Goal: Connect with others: Connect with others

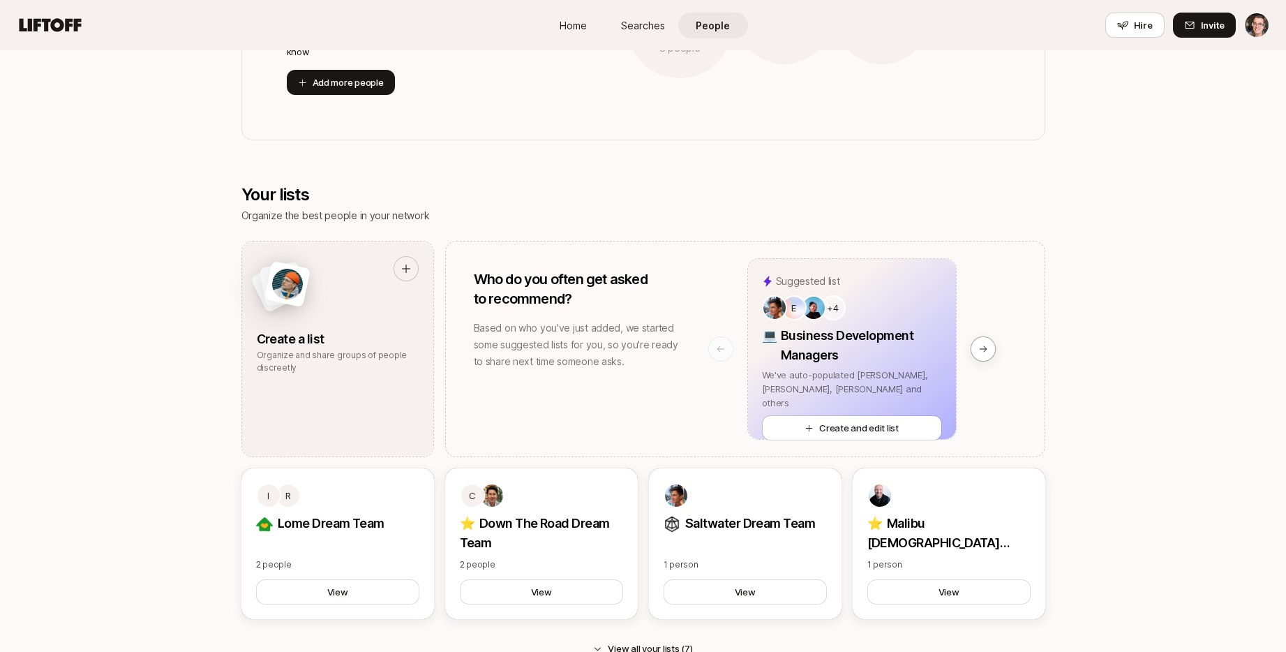
scroll to position [593, 0]
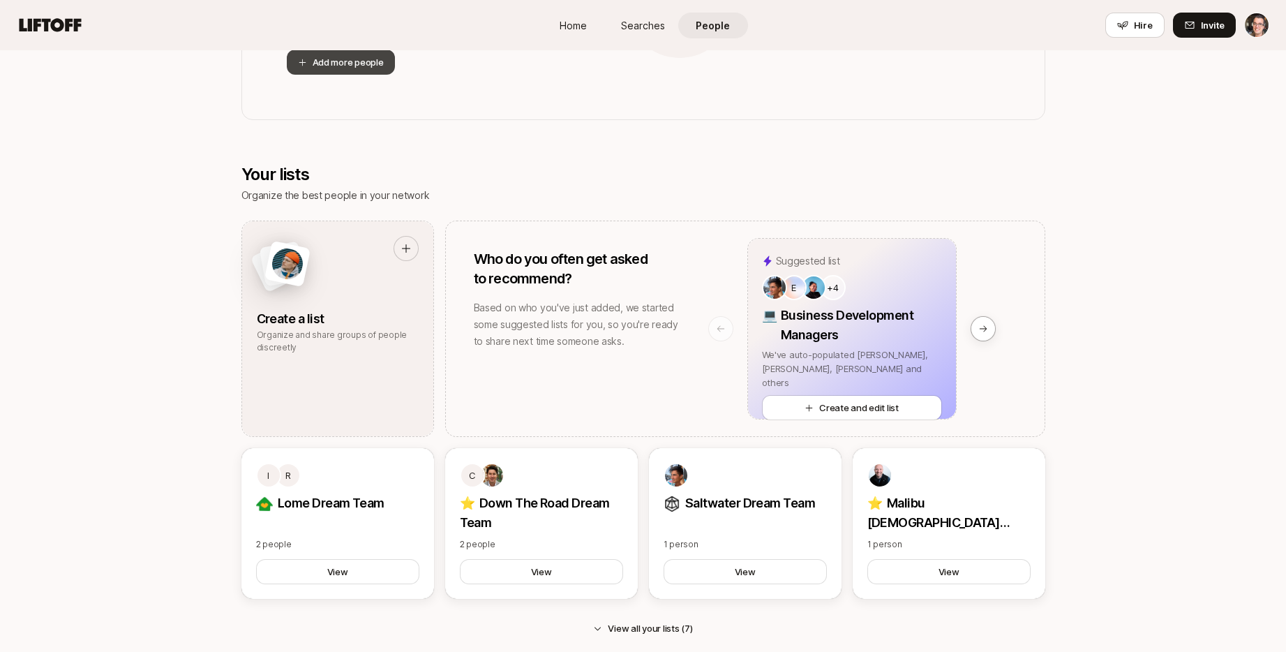
click at [365, 66] on button "Add more people" at bounding box center [341, 62] width 108 height 25
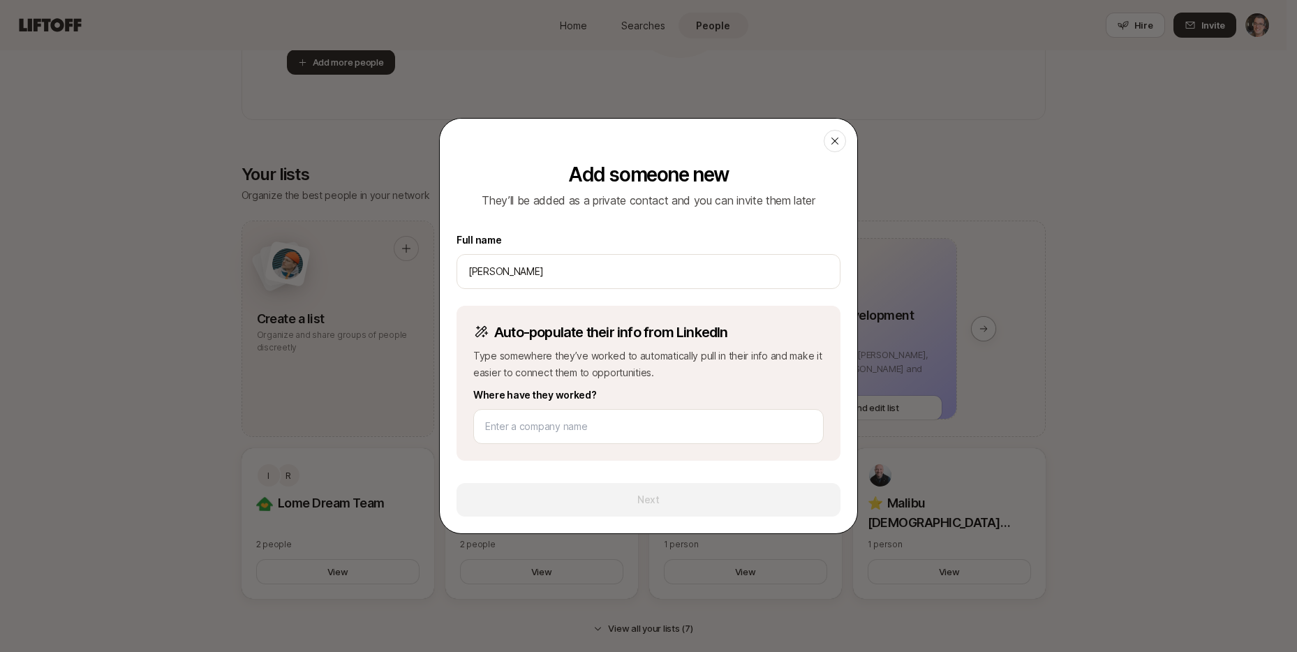
type input "[PERSON_NAME]"
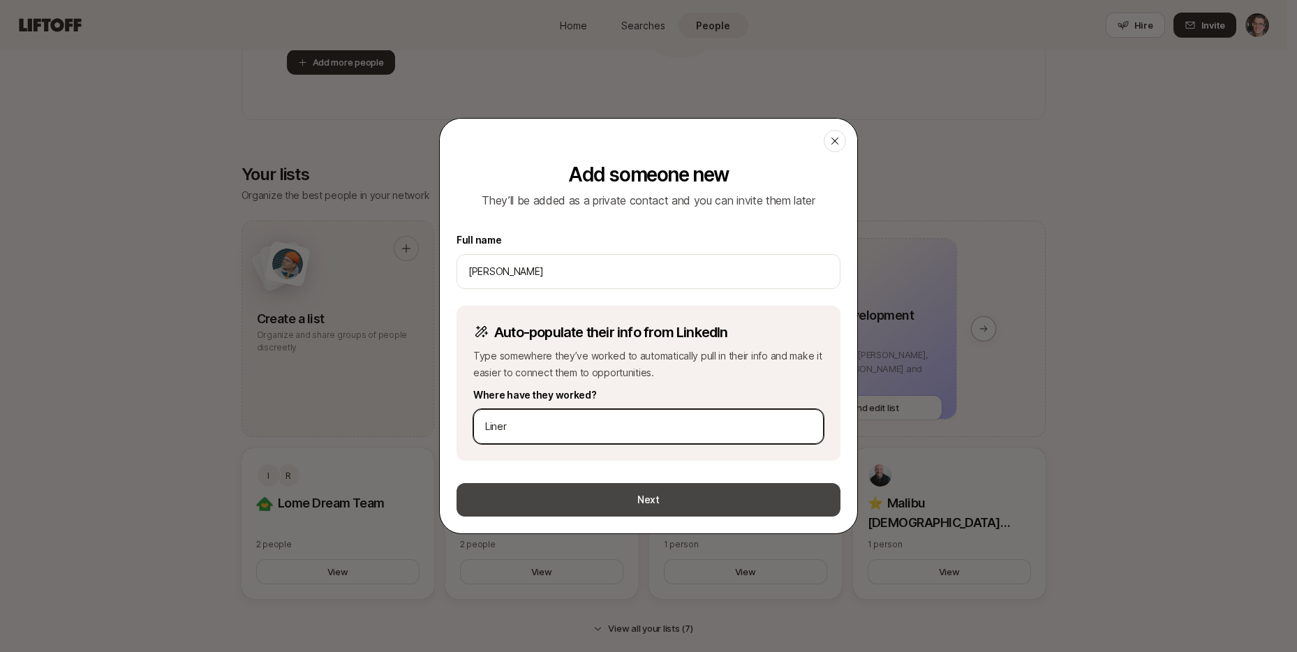
type input "Liner"
click at [649, 501] on button "Next" at bounding box center [648, 500] width 384 height 34
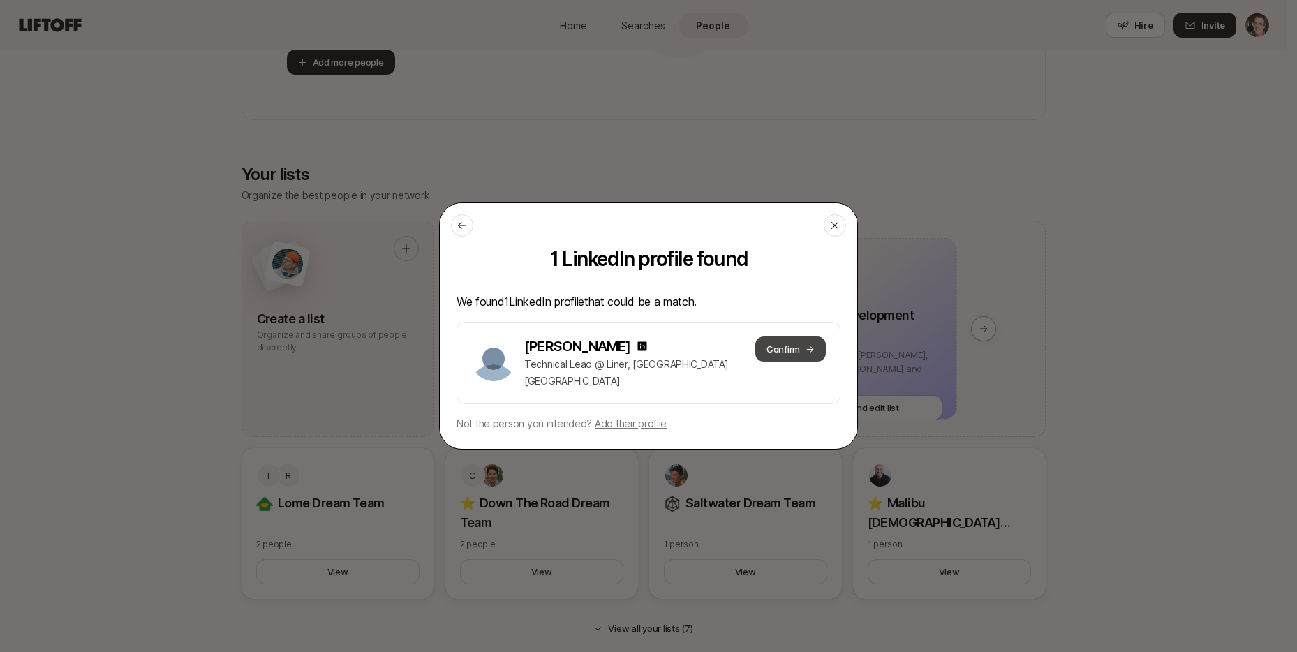
click at [785, 347] on button "Confirm" at bounding box center [790, 348] width 70 height 25
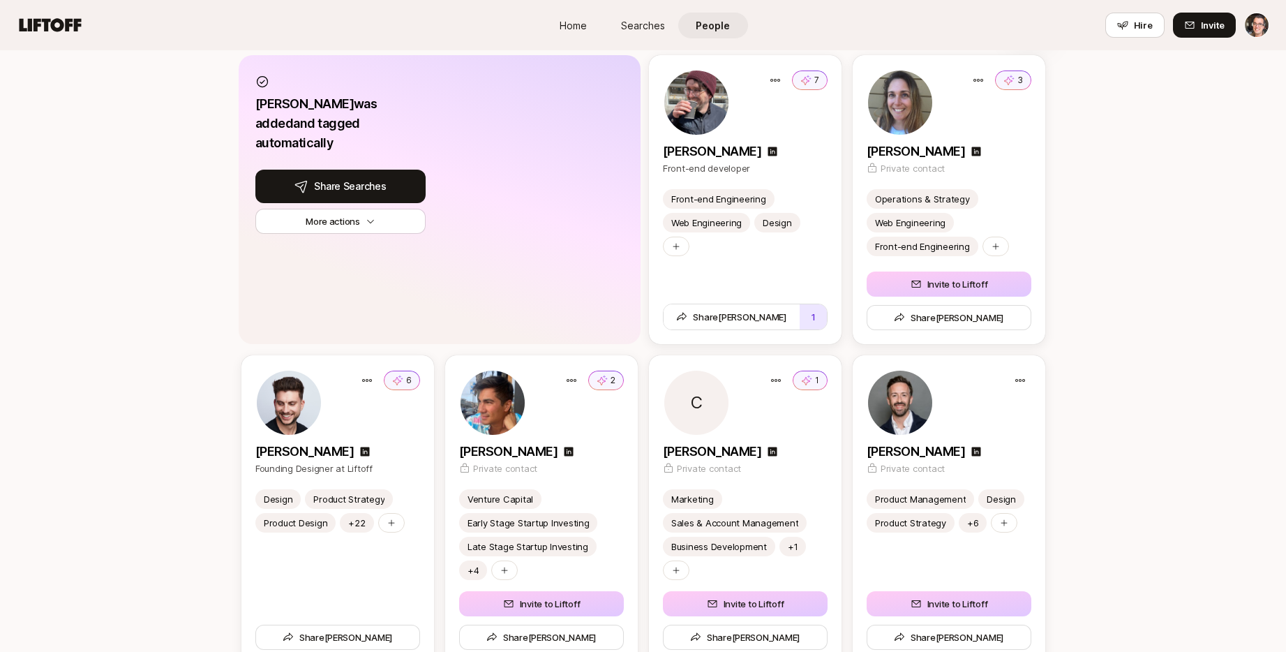
scroll to position [1333, 0]
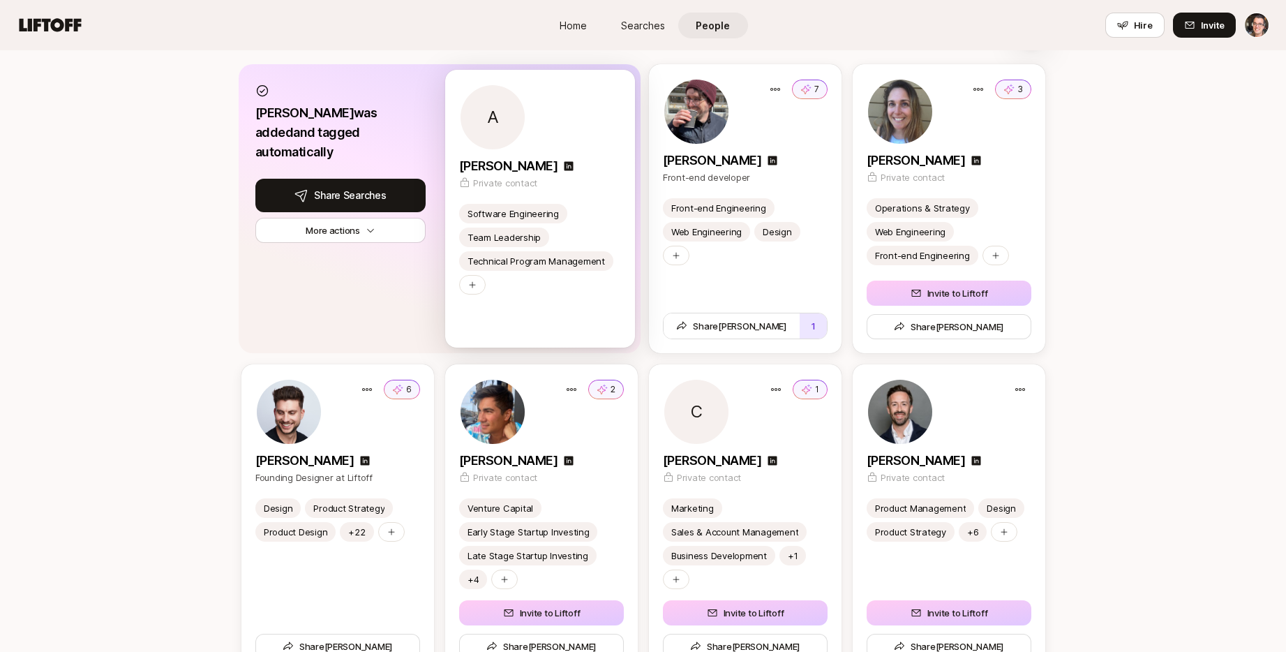
click at [563, 119] on div "A" at bounding box center [540, 117] width 162 height 67
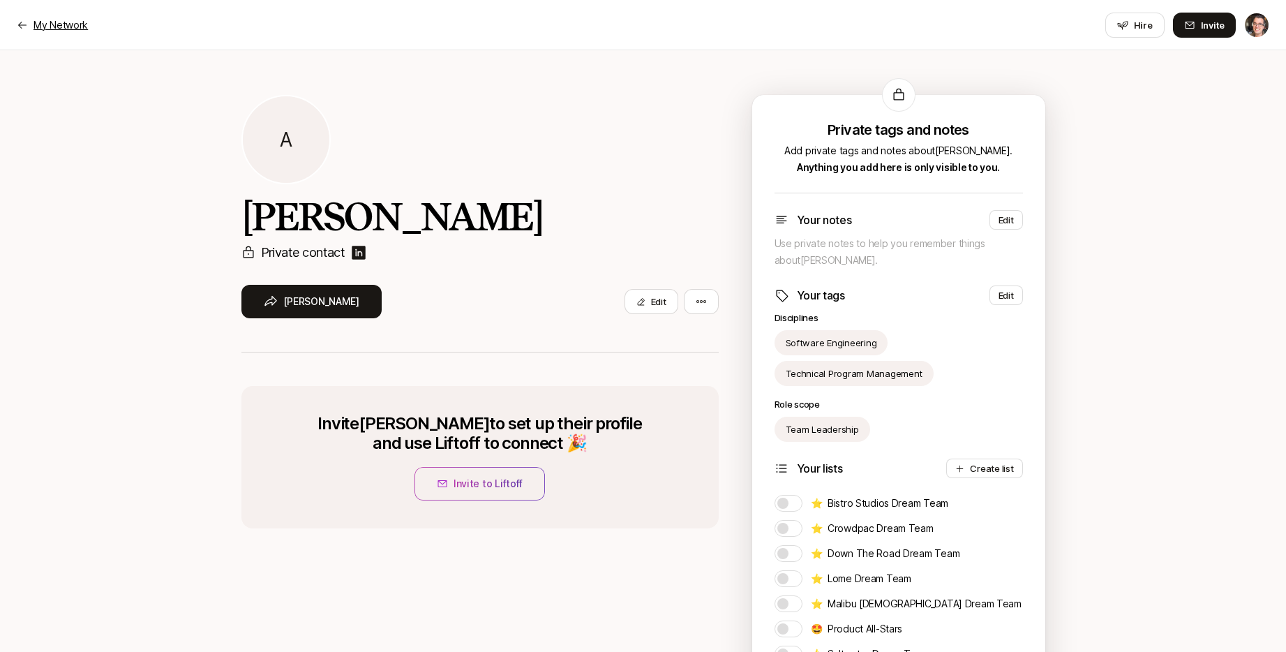
click at [52, 22] on p "My Network" at bounding box center [61, 25] width 54 height 17
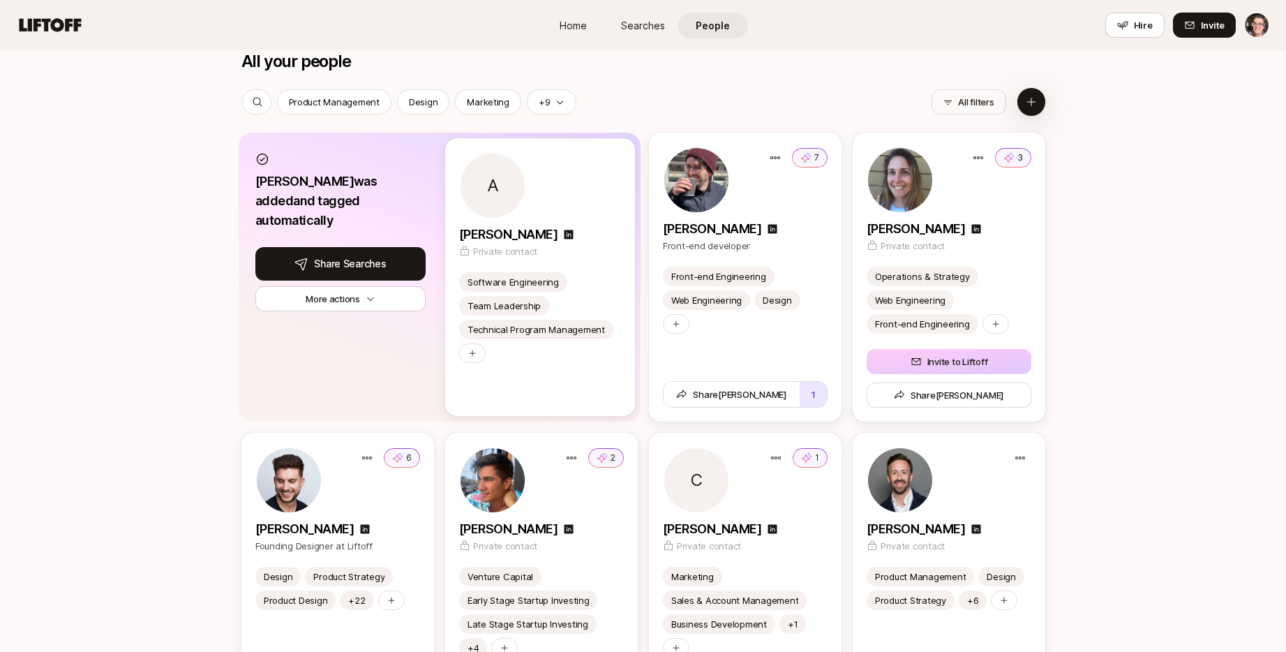
scroll to position [1261, 0]
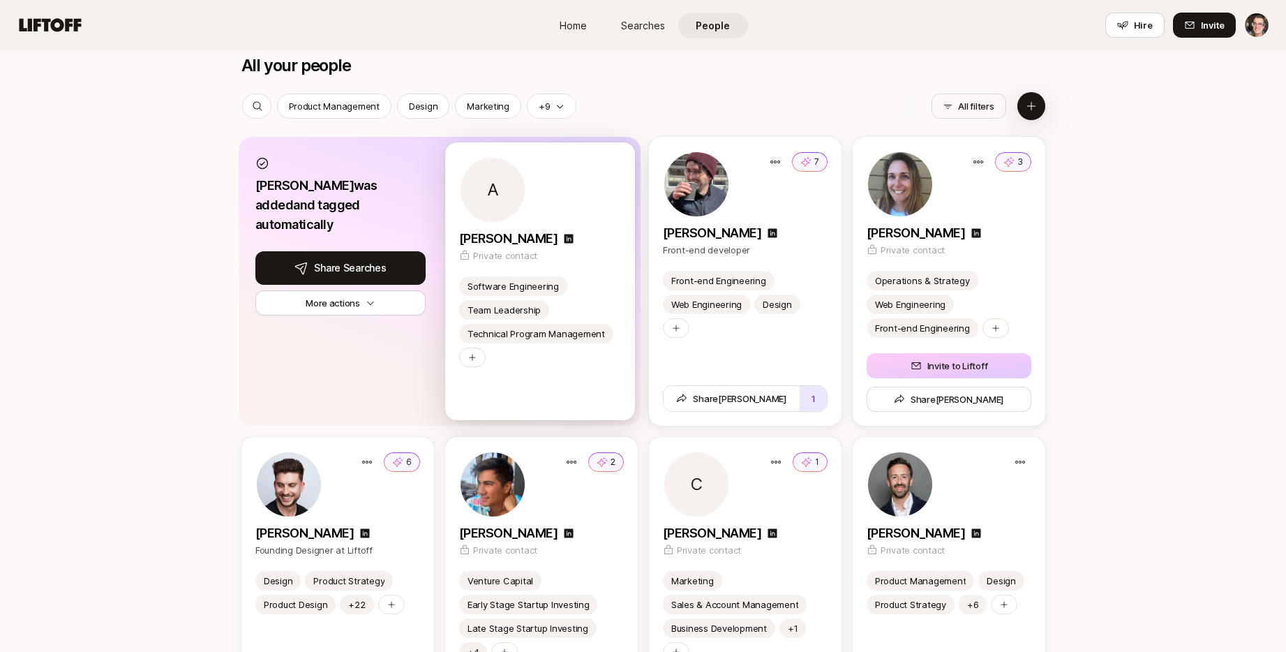
click at [595, 176] on div "A" at bounding box center [540, 189] width 162 height 67
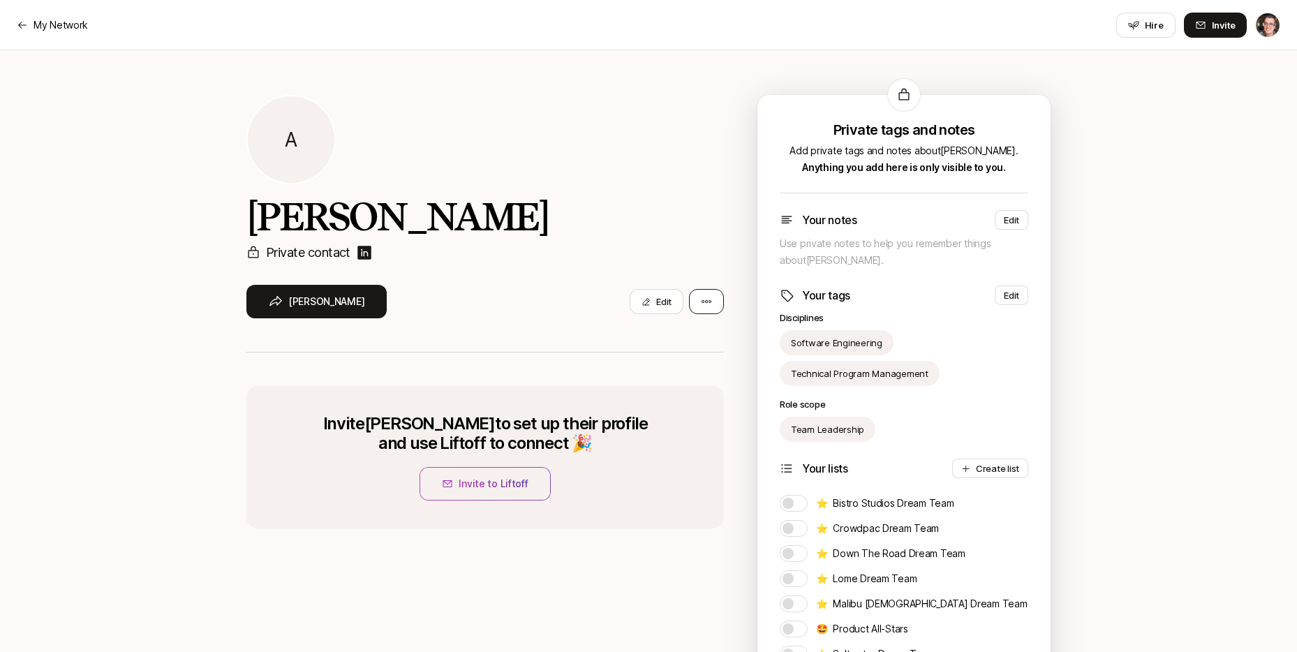
click at [700, 299] on html "My Network My Network Hire Invite A [PERSON_NAME] Private contact Share [PERSON…" at bounding box center [648, 326] width 1297 height 652
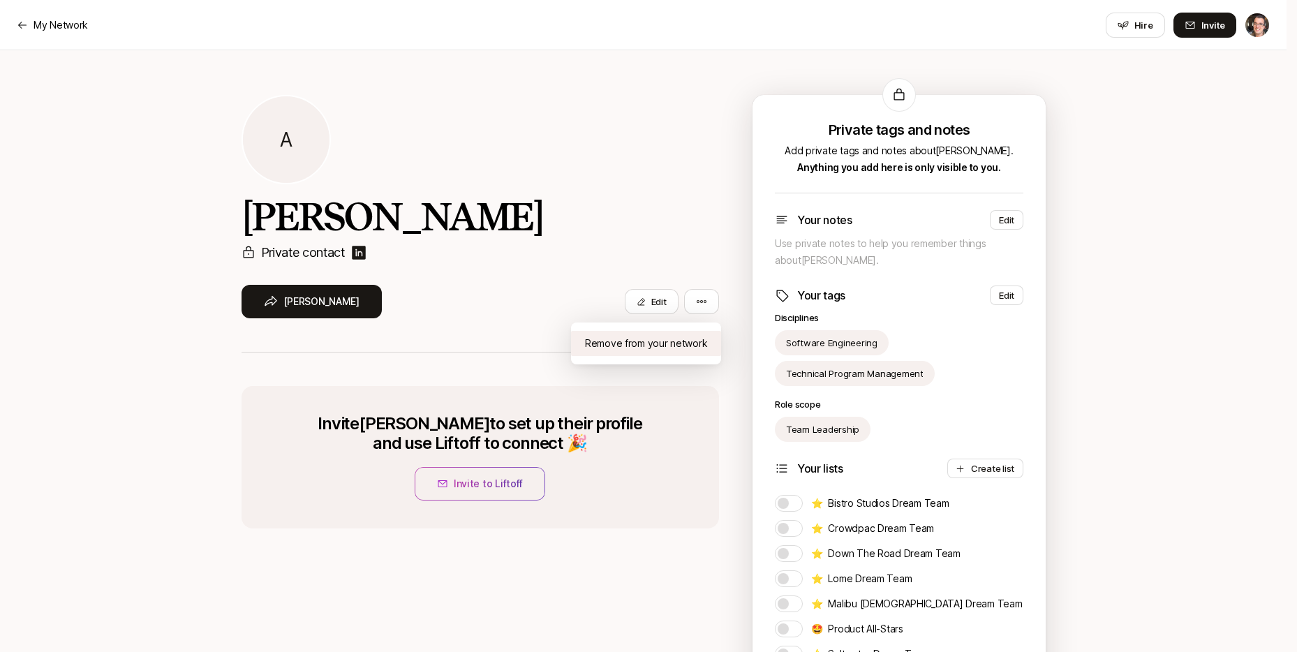
click at [667, 344] on div "Remove from your network" at bounding box center [646, 343] width 150 height 25
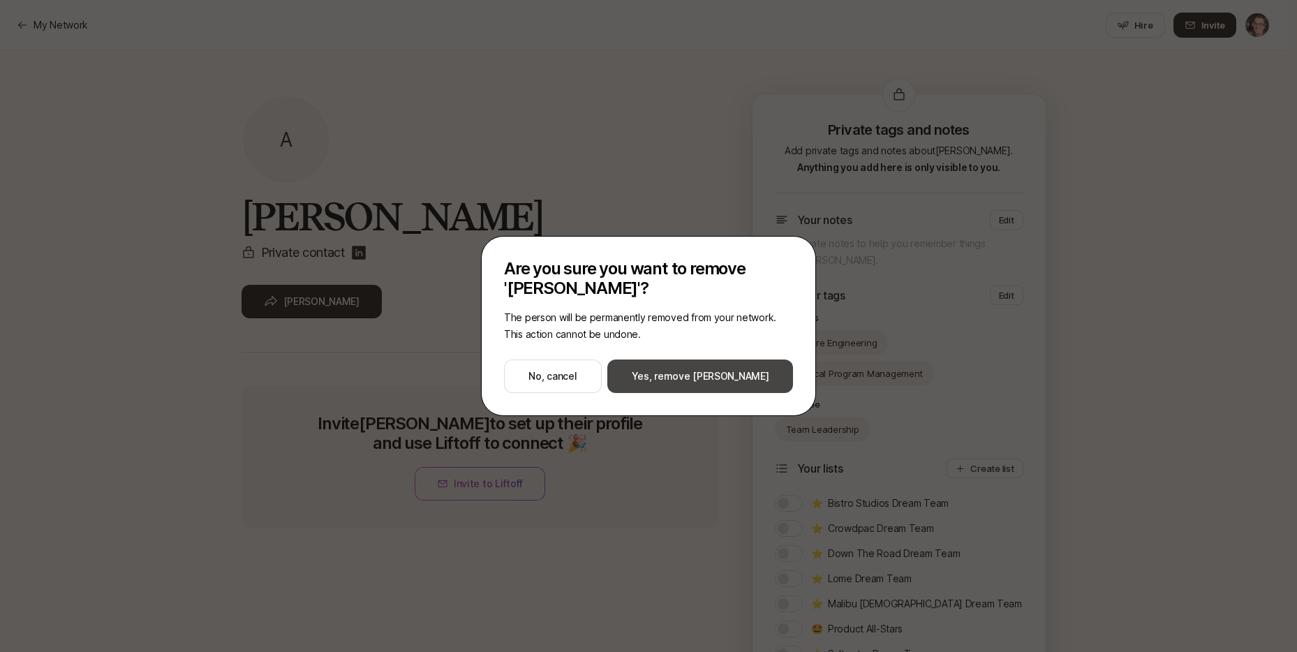
click at [662, 371] on button "Yes, remove [PERSON_NAME]" at bounding box center [700, 376] width 186 height 34
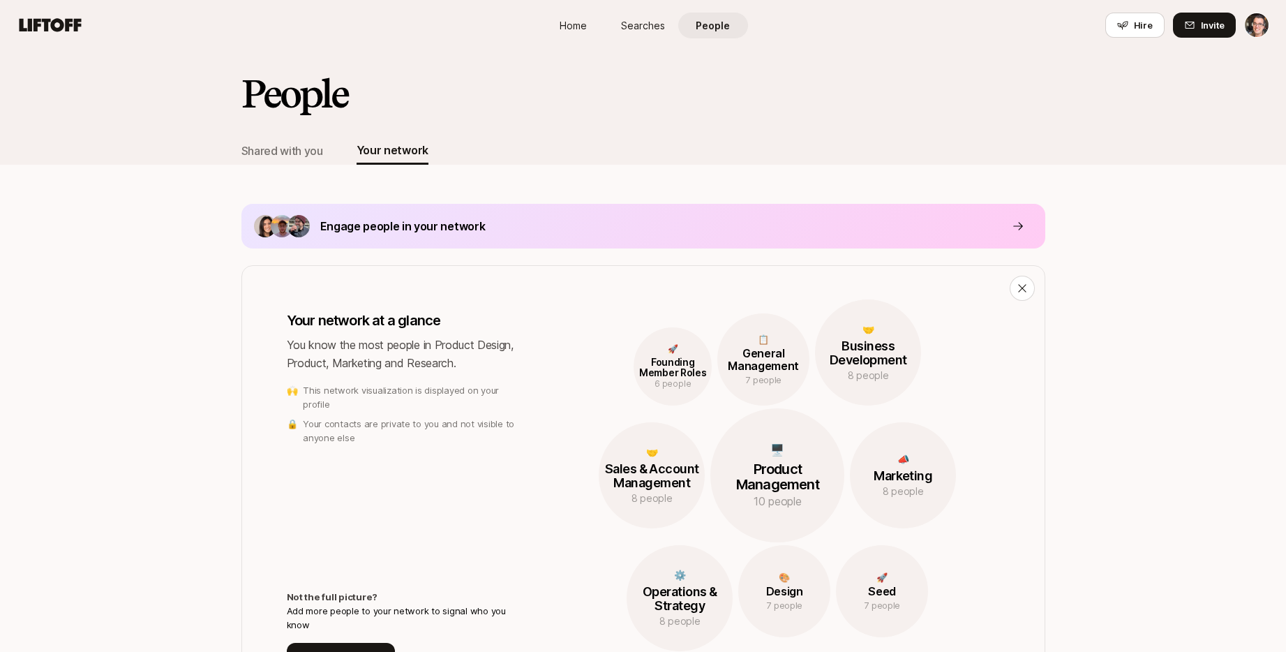
scroll to position [443, 0]
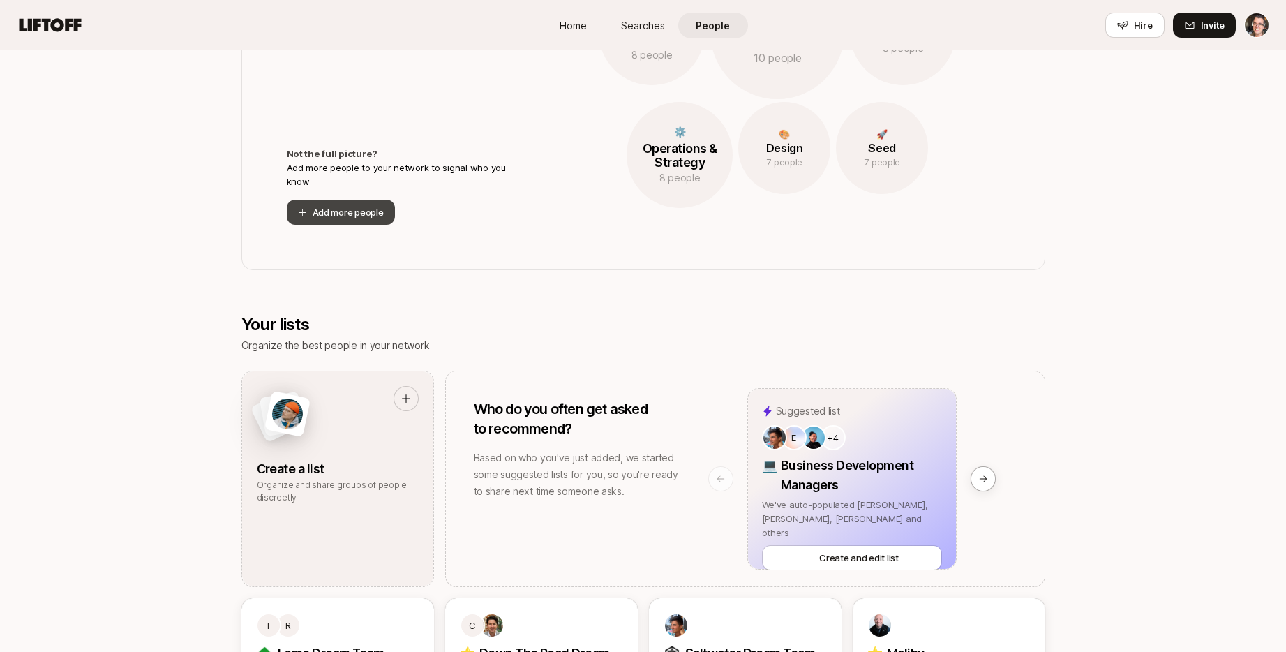
click at [346, 213] on button "Add more people" at bounding box center [341, 212] width 108 height 25
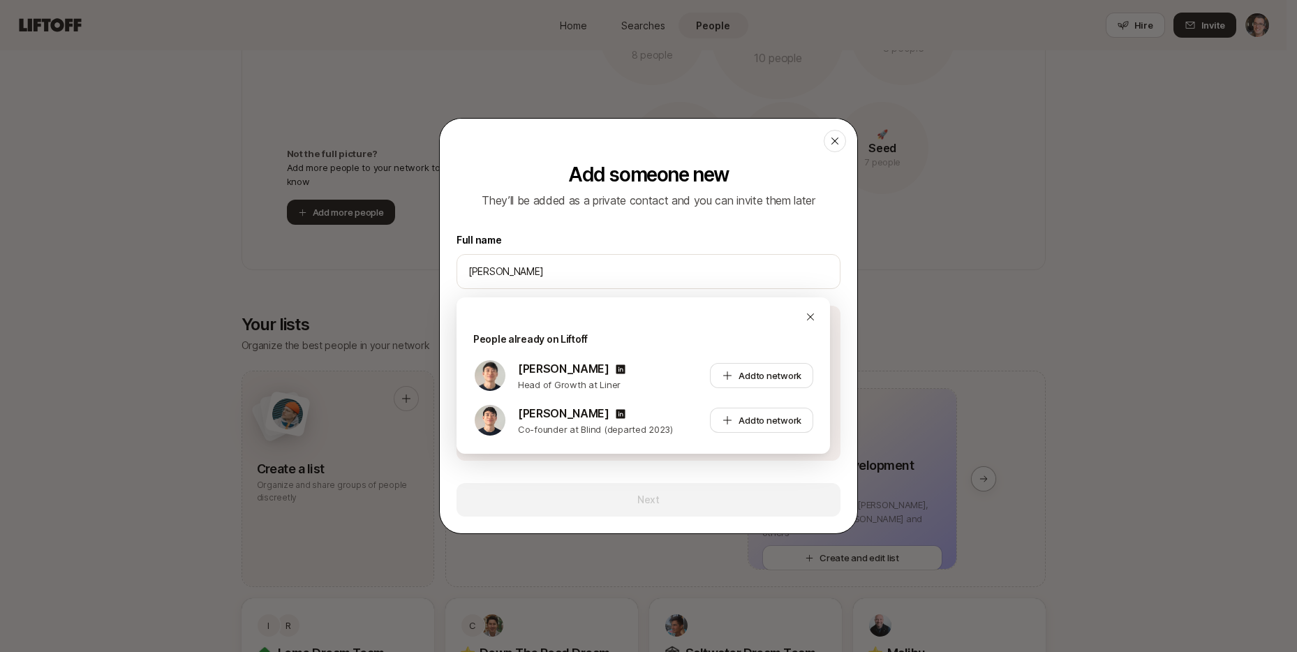
type input "[PERSON_NAME]"
click at [526, 177] on div "Add someone new They’ll be added as a private contact and you can invite them l…" at bounding box center [648, 186] width 384 height 46
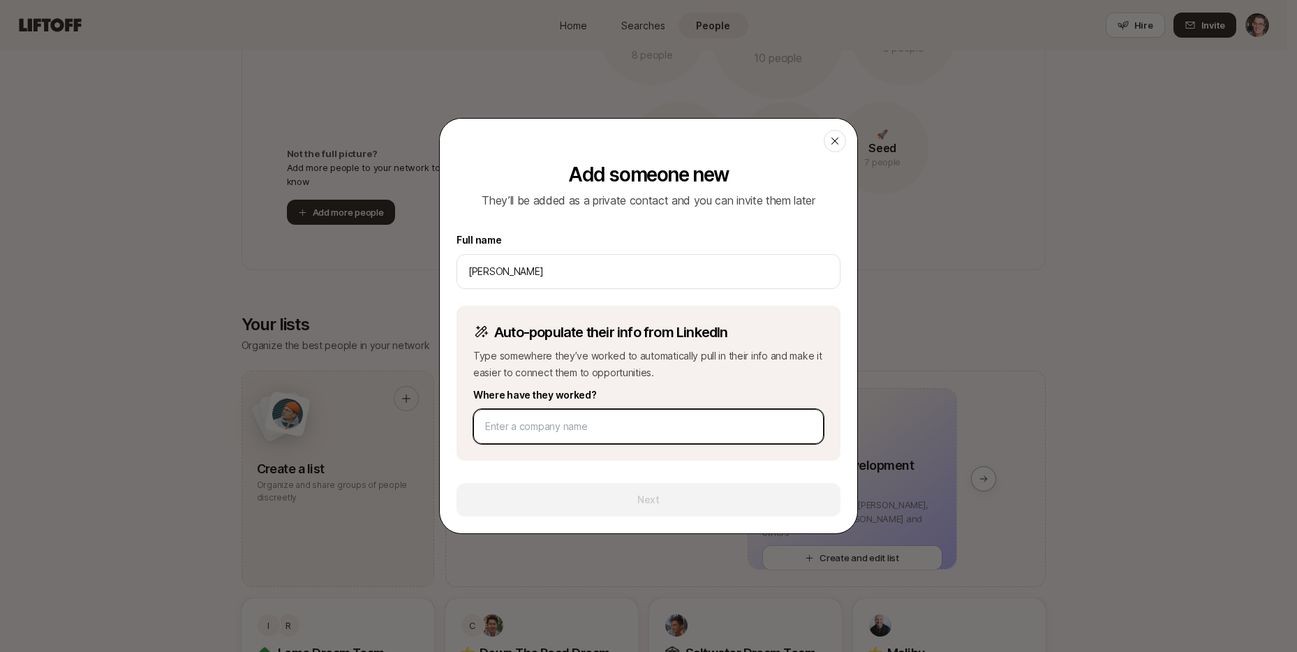
click at [511, 418] on input at bounding box center [648, 426] width 327 height 17
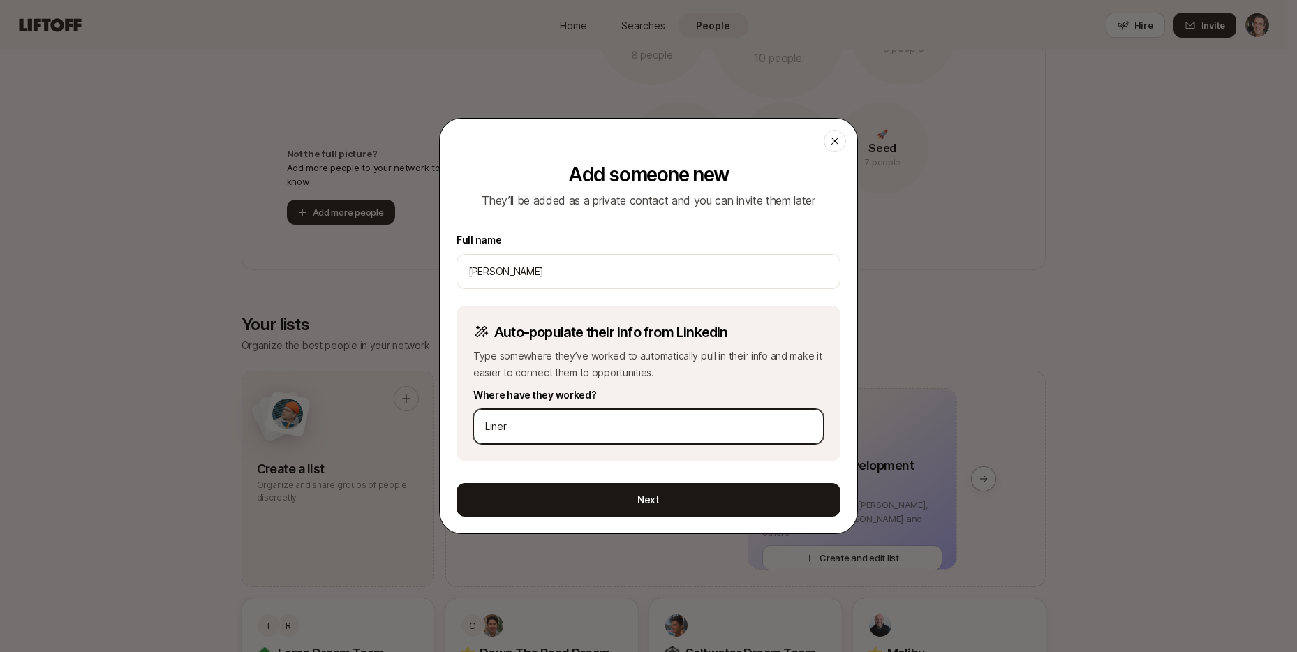
type input "Liner"
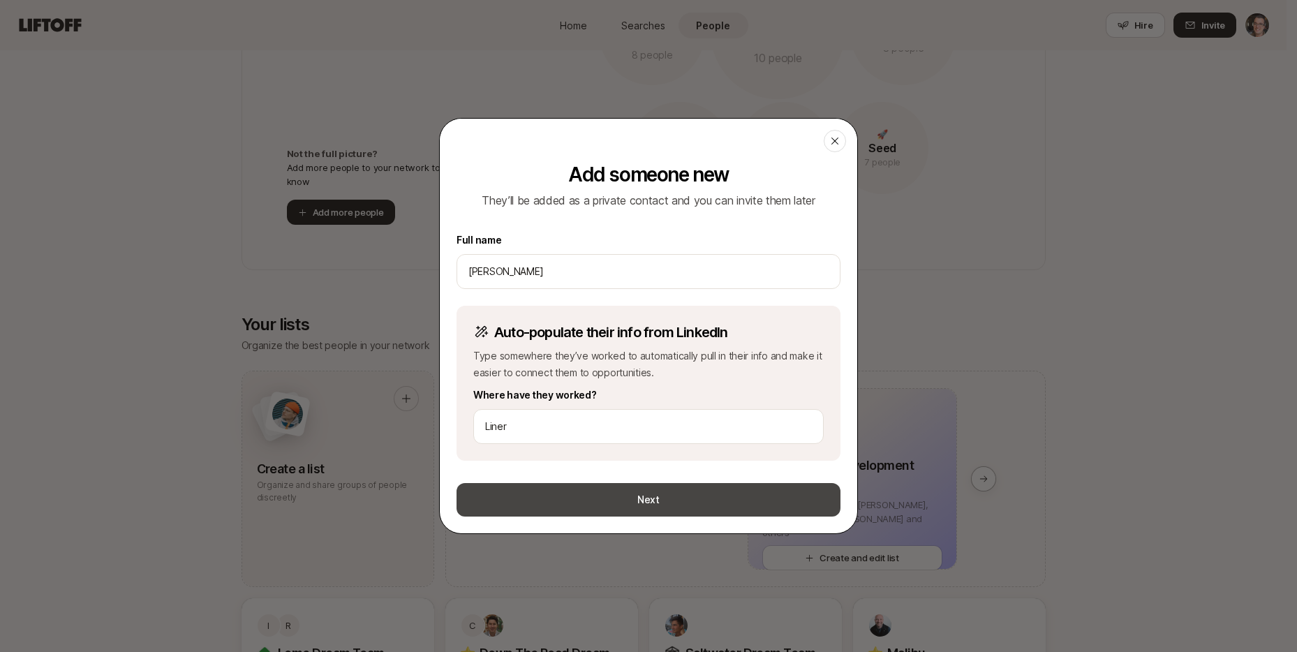
click at [625, 494] on button "Next" at bounding box center [648, 500] width 384 height 34
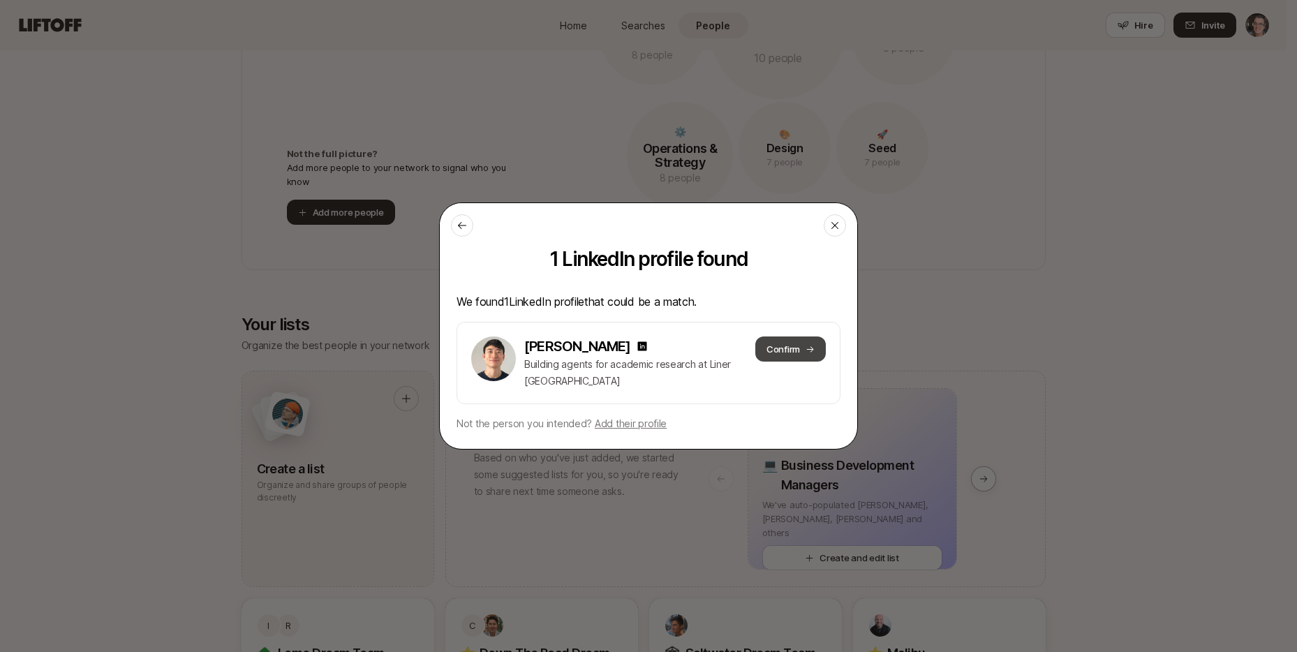
click at [789, 348] on button "Confirm" at bounding box center [790, 348] width 70 height 25
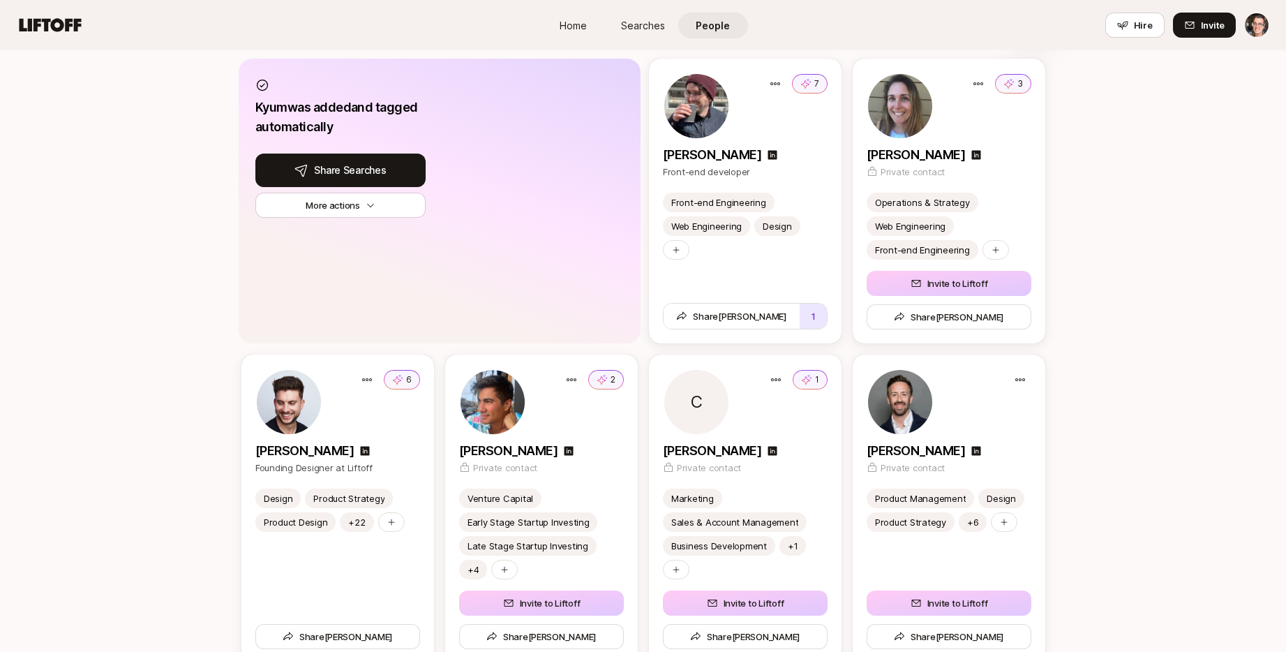
scroll to position [1333, 0]
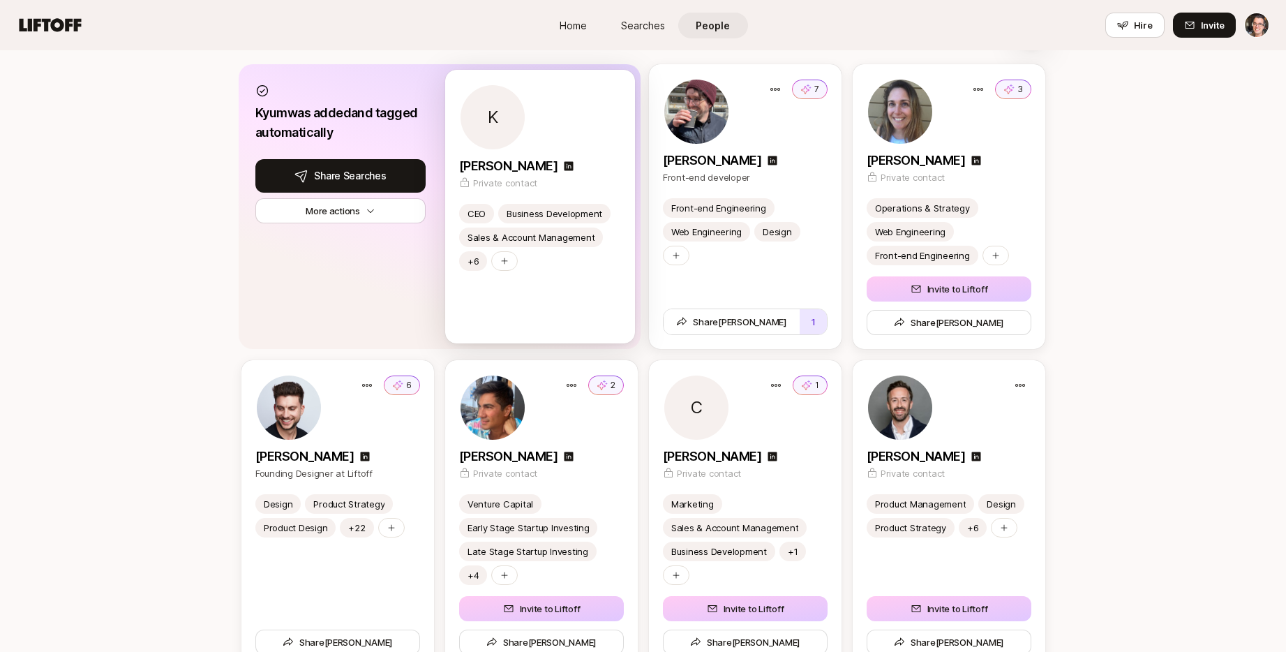
click at [549, 322] on div "CEO Business Development Sales & Account Management +6" at bounding box center [540, 274] width 190 height 140
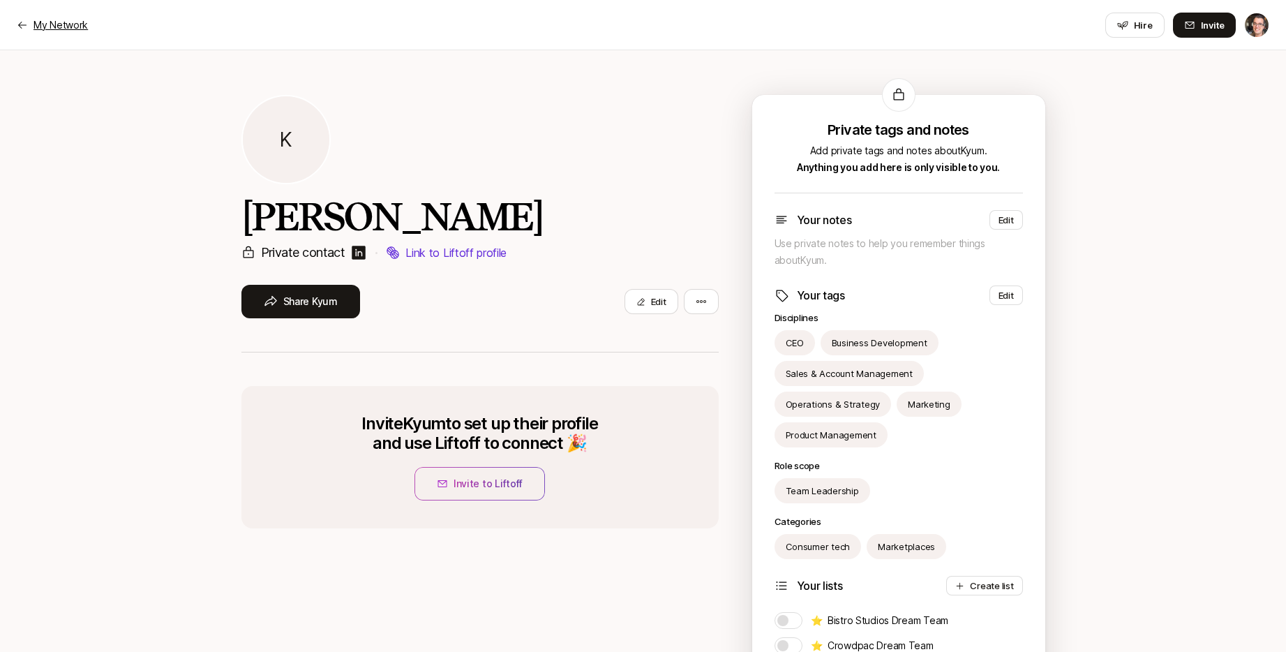
click at [72, 26] on p "My Network" at bounding box center [61, 25] width 54 height 17
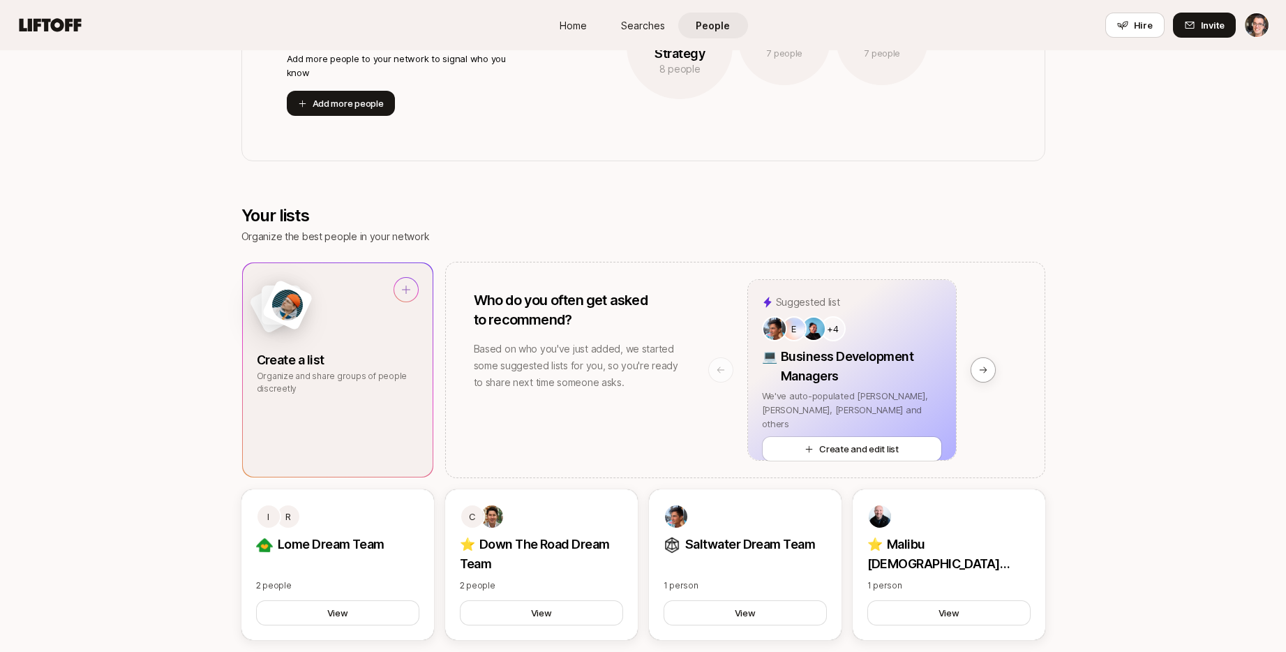
scroll to position [468, 0]
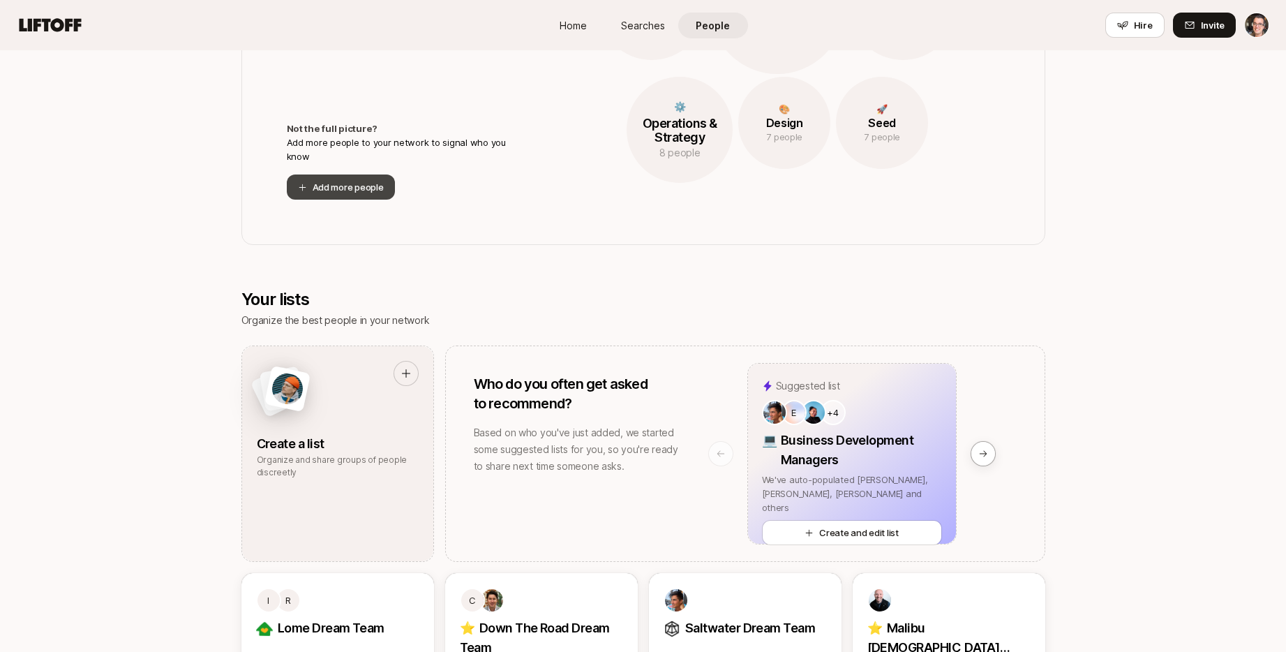
click at [327, 194] on button "Add more people" at bounding box center [341, 186] width 108 height 25
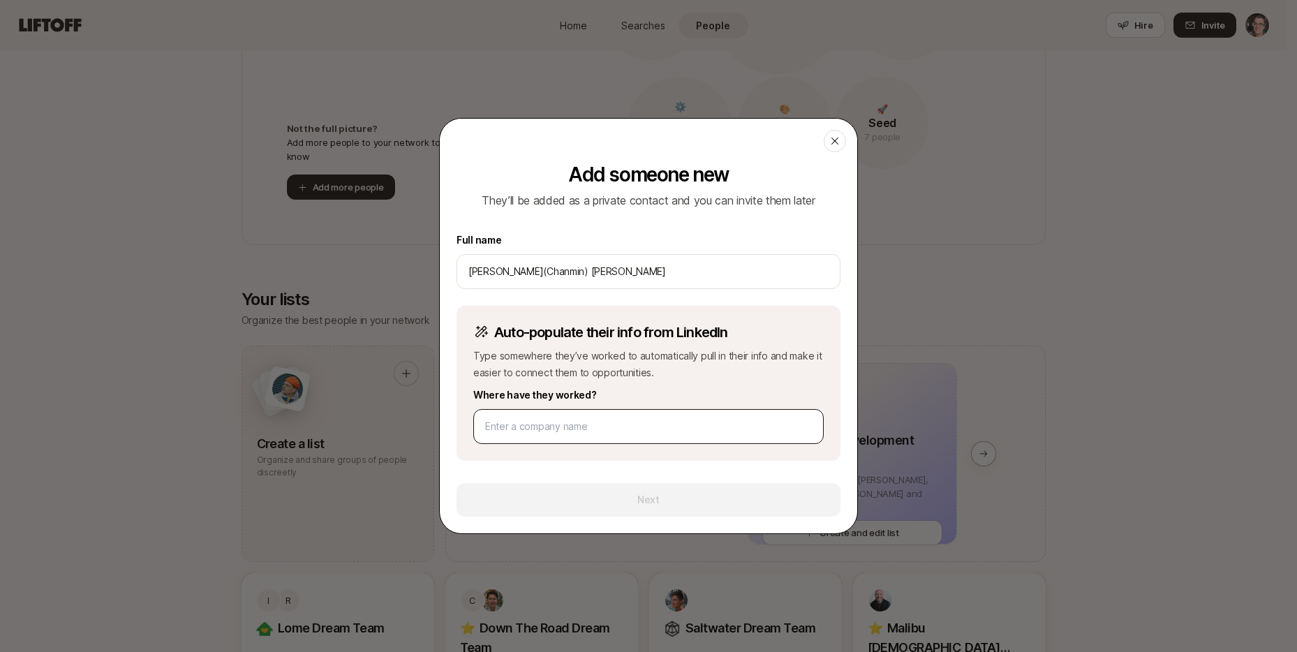
type input "[PERSON_NAME](Chanmin) [PERSON_NAME]"
click at [517, 424] on input at bounding box center [648, 426] width 327 height 17
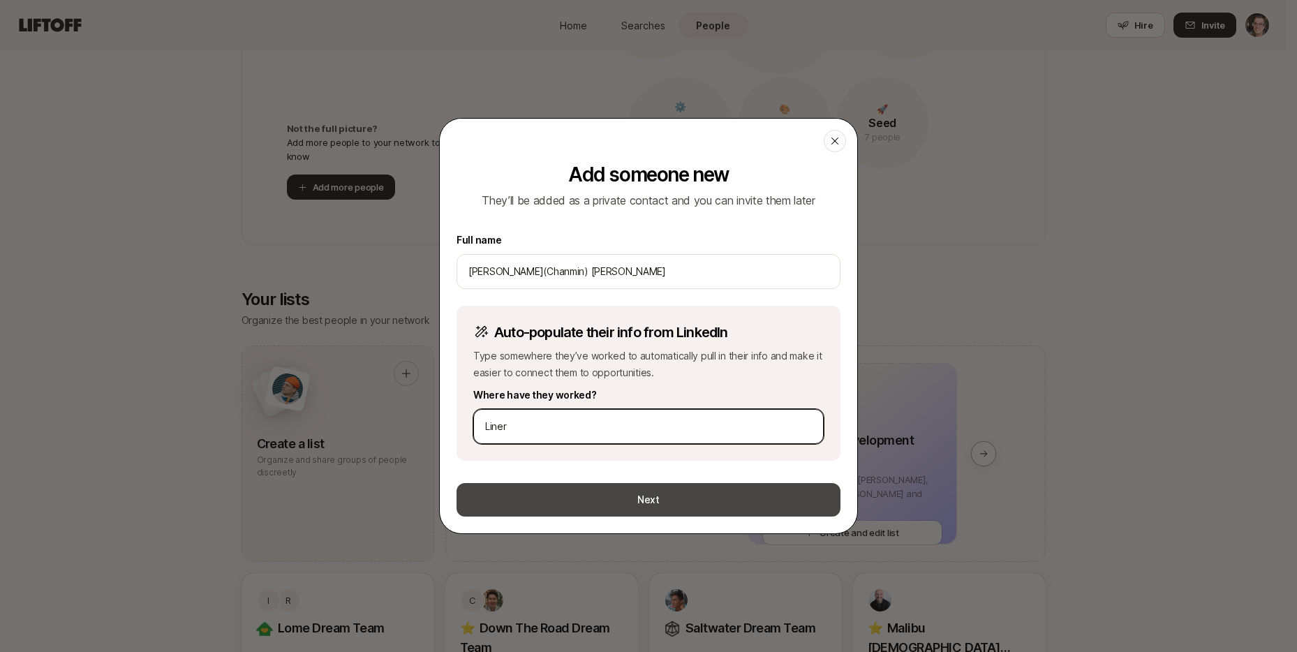
type input "Liner"
click at [619, 494] on button "Next" at bounding box center [648, 500] width 384 height 34
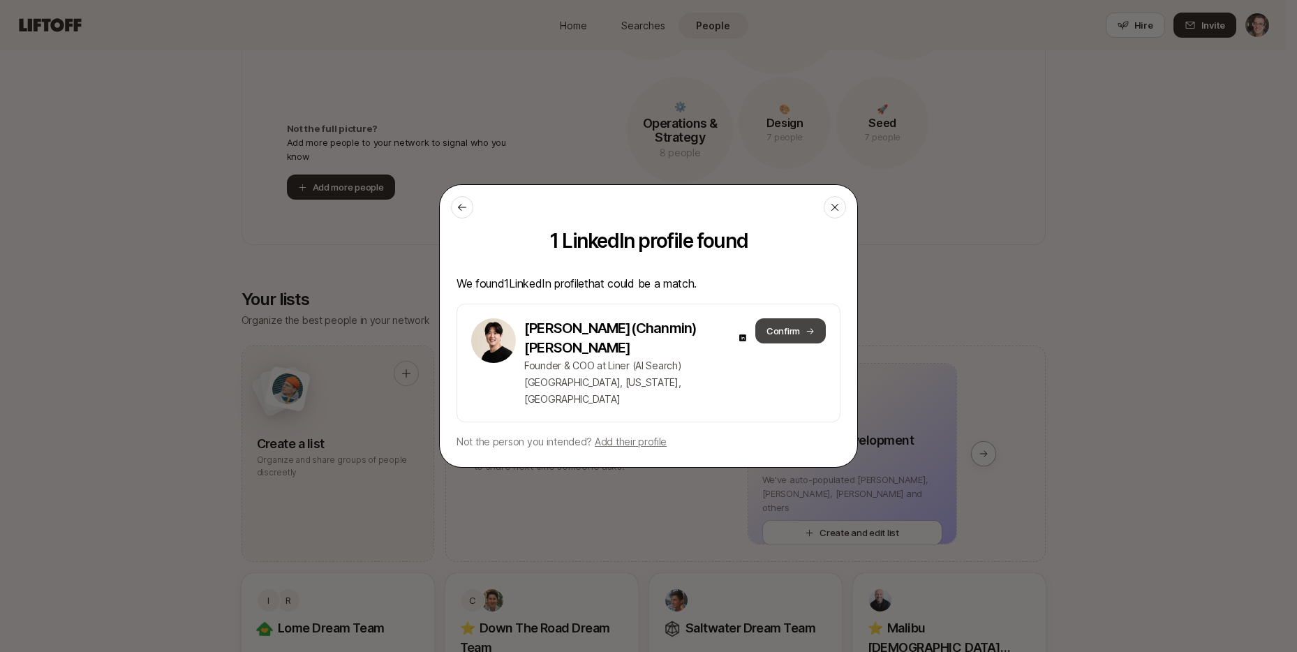
click at [778, 343] on button "Confirm" at bounding box center [790, 330] width 70 height 25
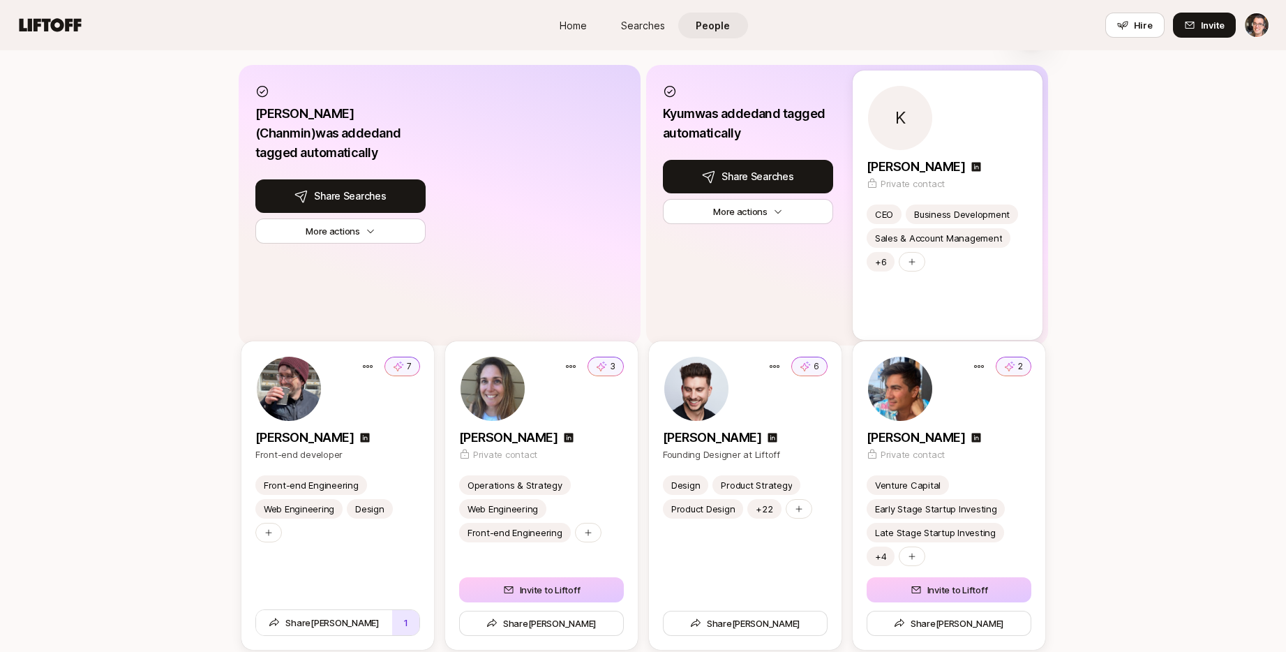
scroll to position [1333, 0]
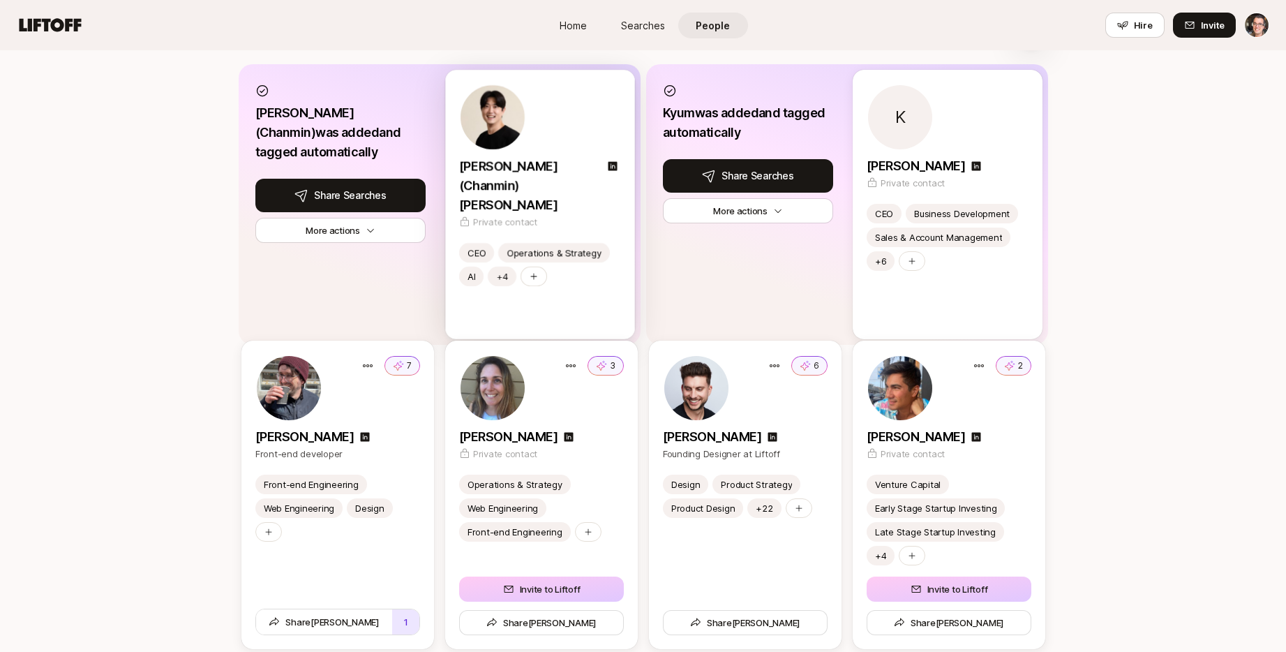
click at [535, 297] on div at bounding box center [540, 311] width 162 height 28
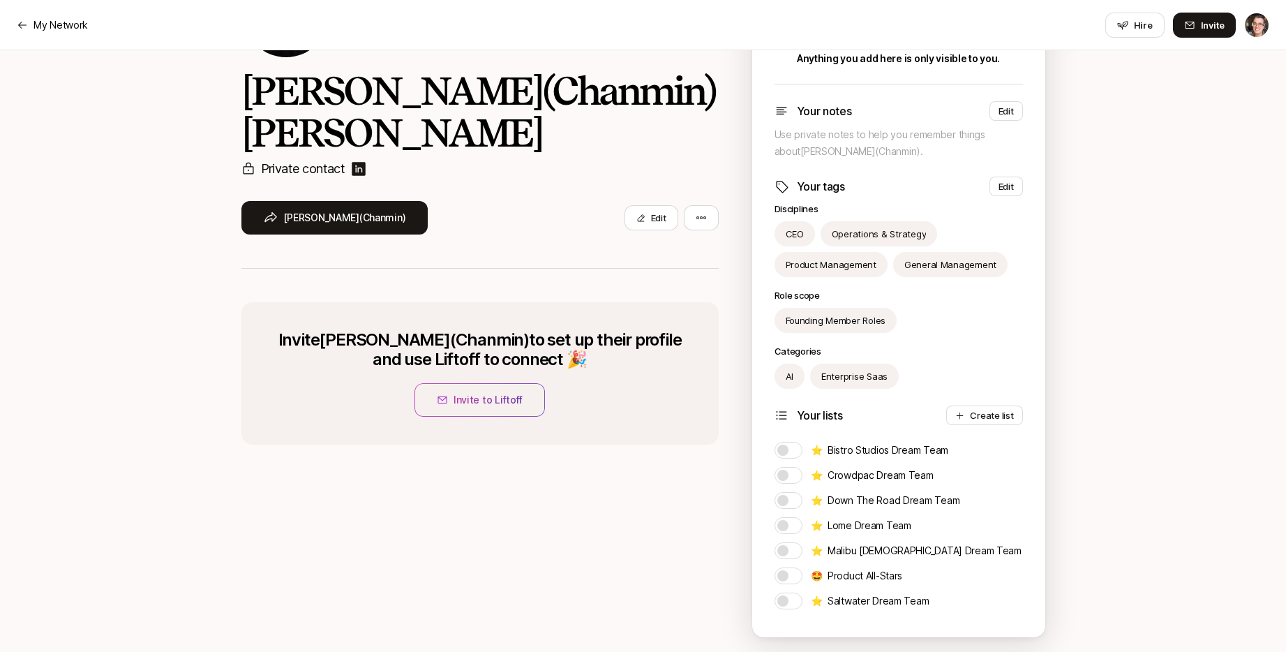
scroll to position [150, 0]
